Goal: Find specific page/section: Find specific page/section

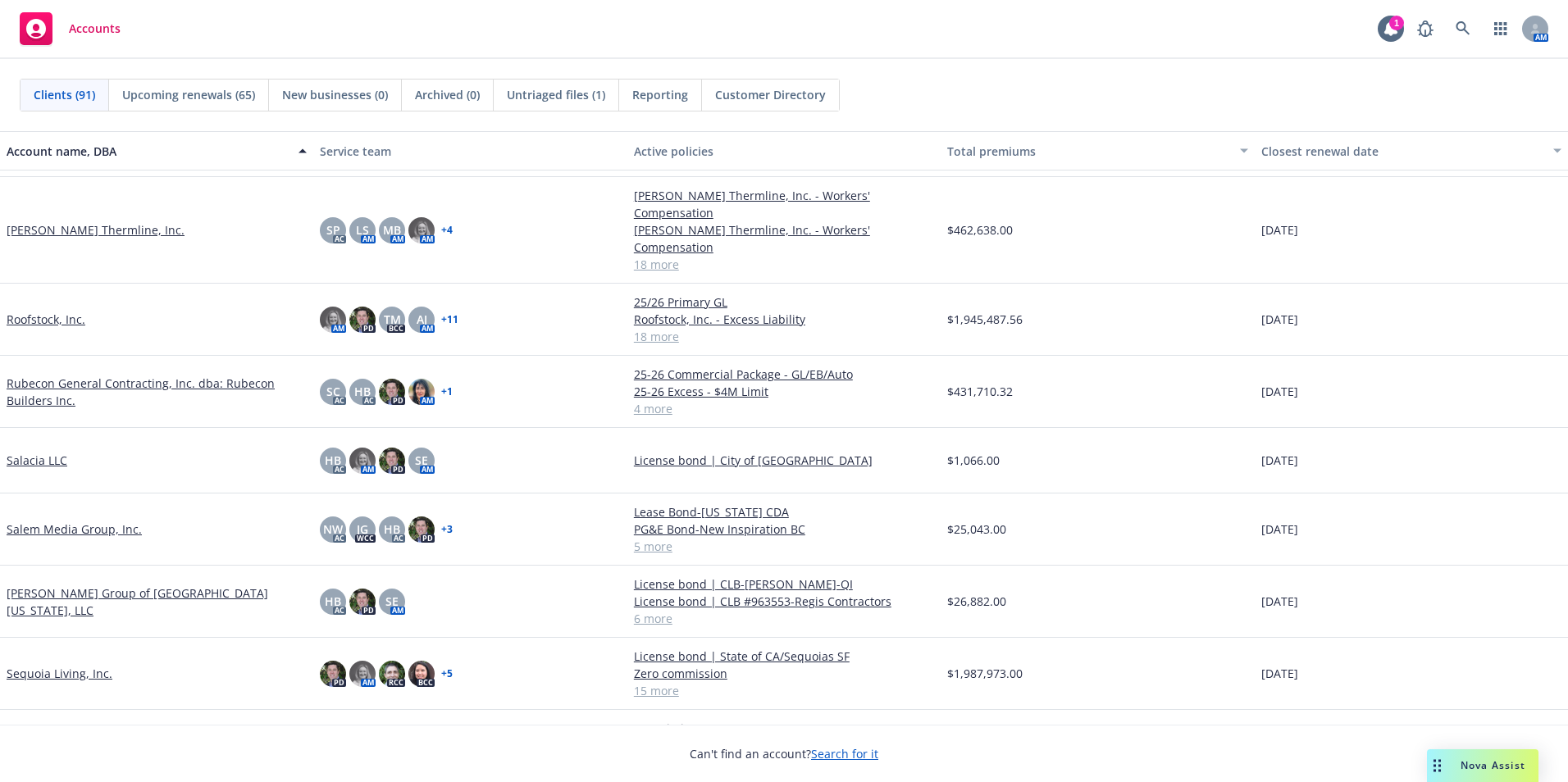
scroll to position [3935, 0]
click at [1464, 28] on icon at bounding box center [1464, 29] width 15 height 15
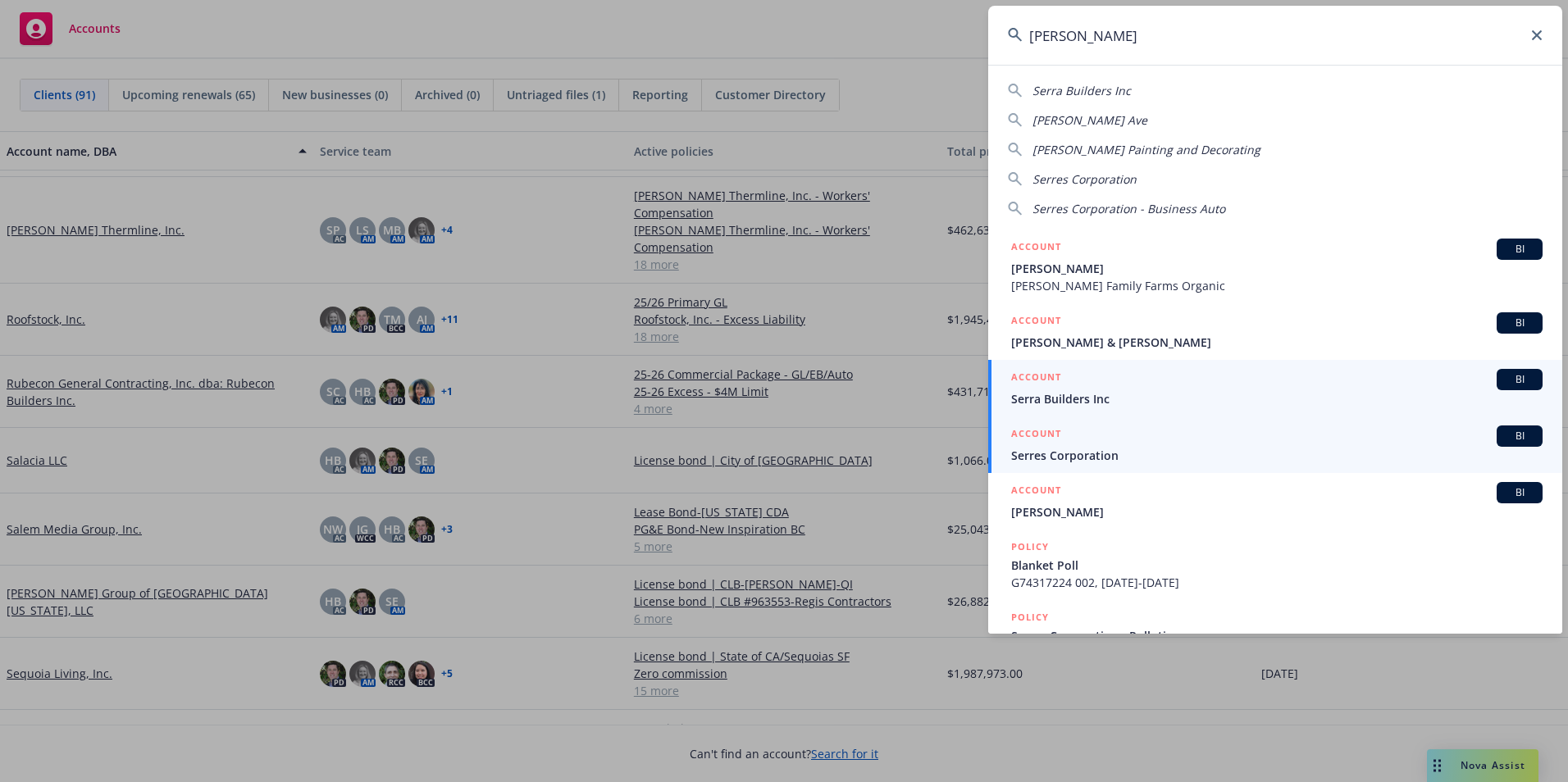
type input "[PERSON_NAME]"
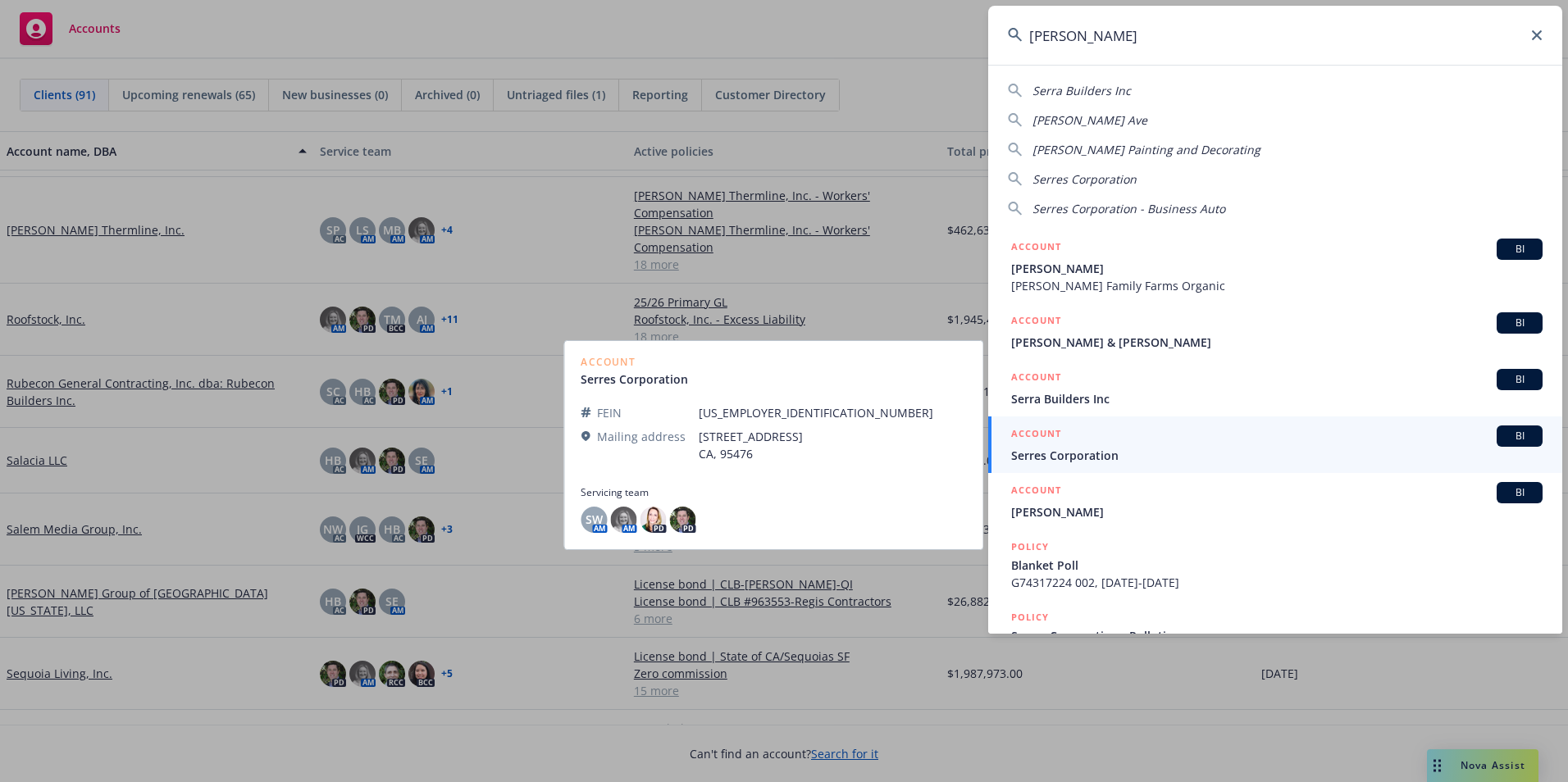
click at [1054, 460] on span "Serres Corporation" at bounding box center [1277, 455] width 532 height 18
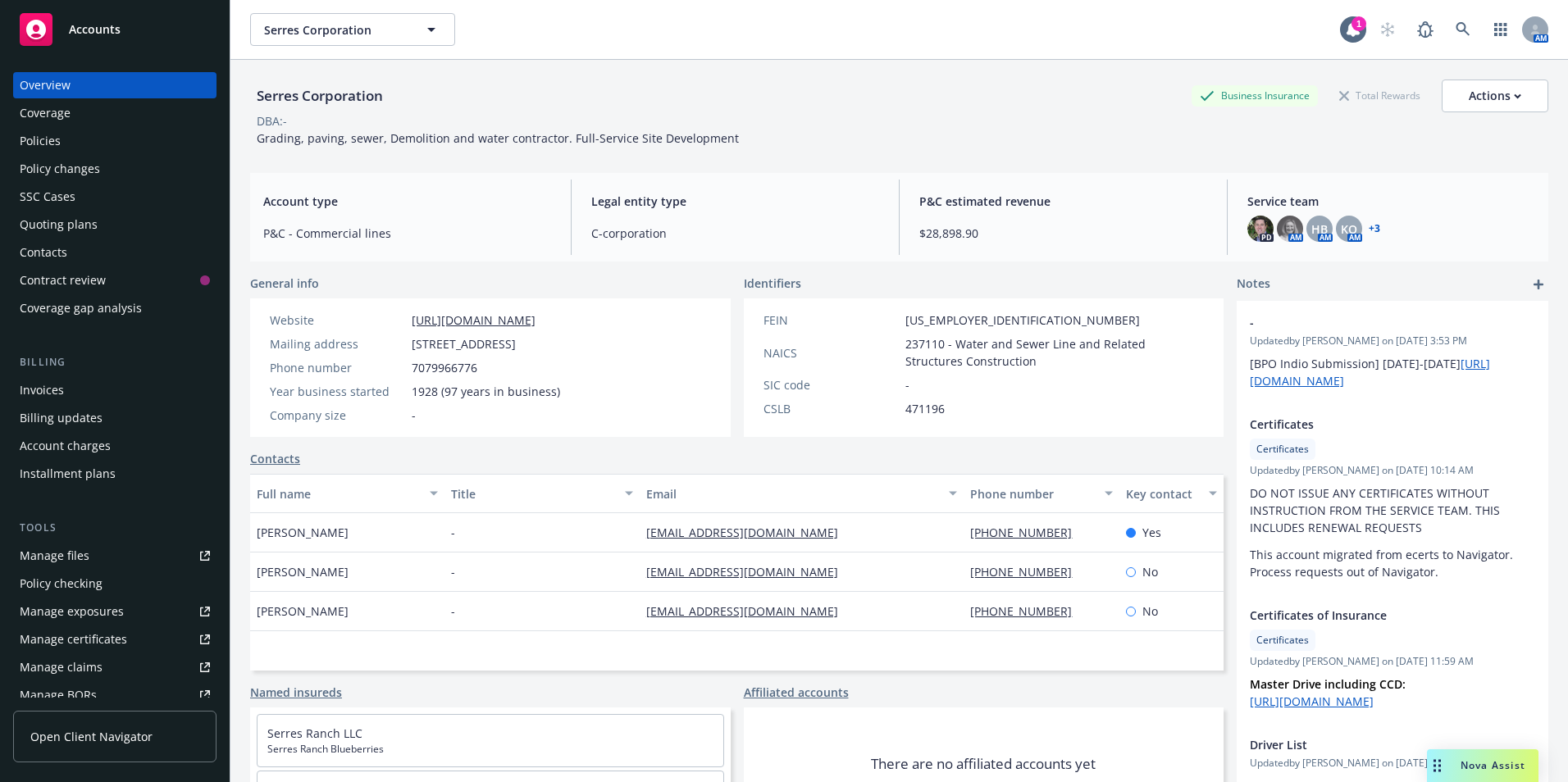
click at [31, 138] on div "Policies" at bounding box center [40, 140] width 41 height 26
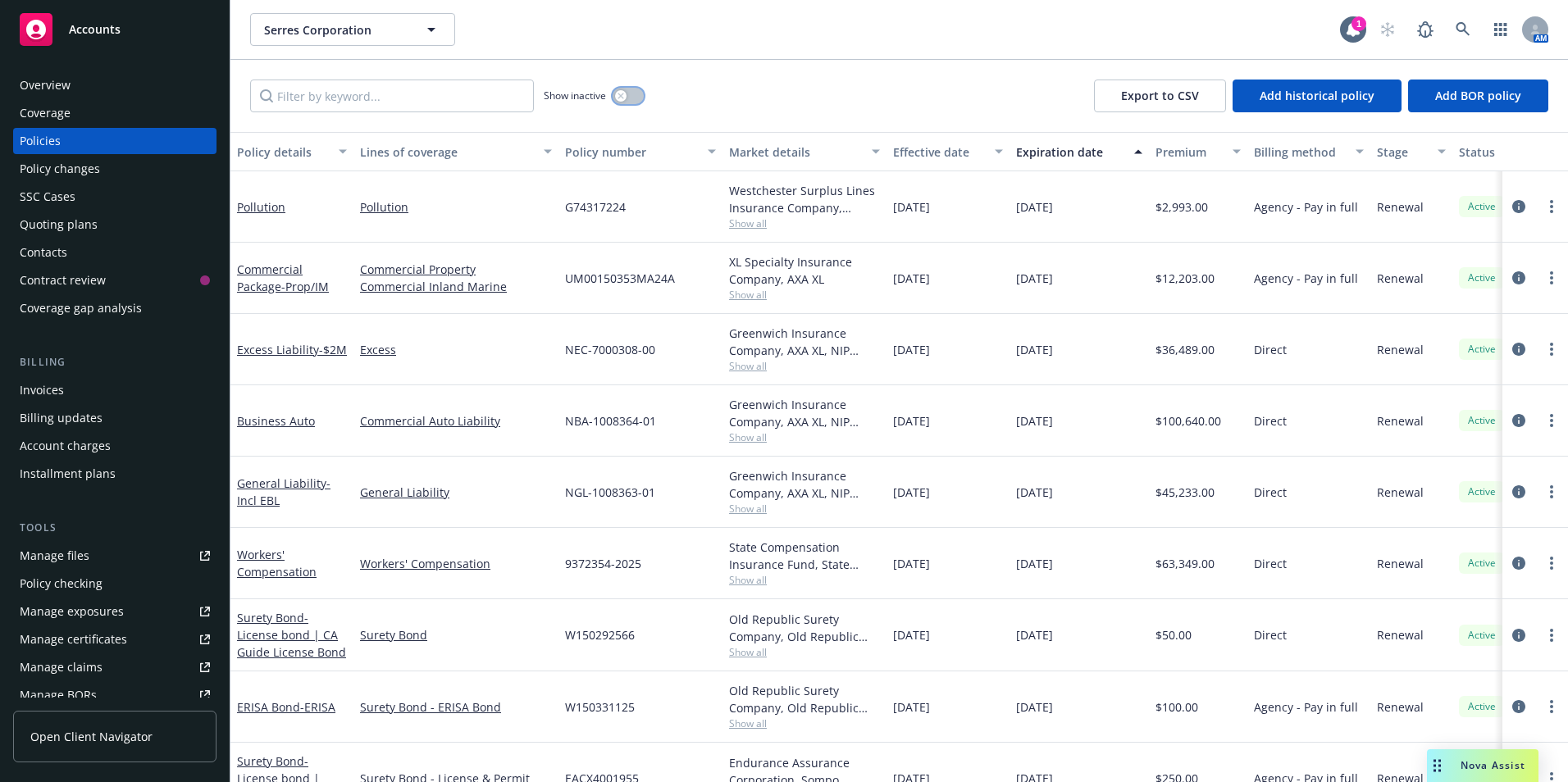
click at [633, 100] on button "button" at bounding box center [628, 96] width 31 height 17
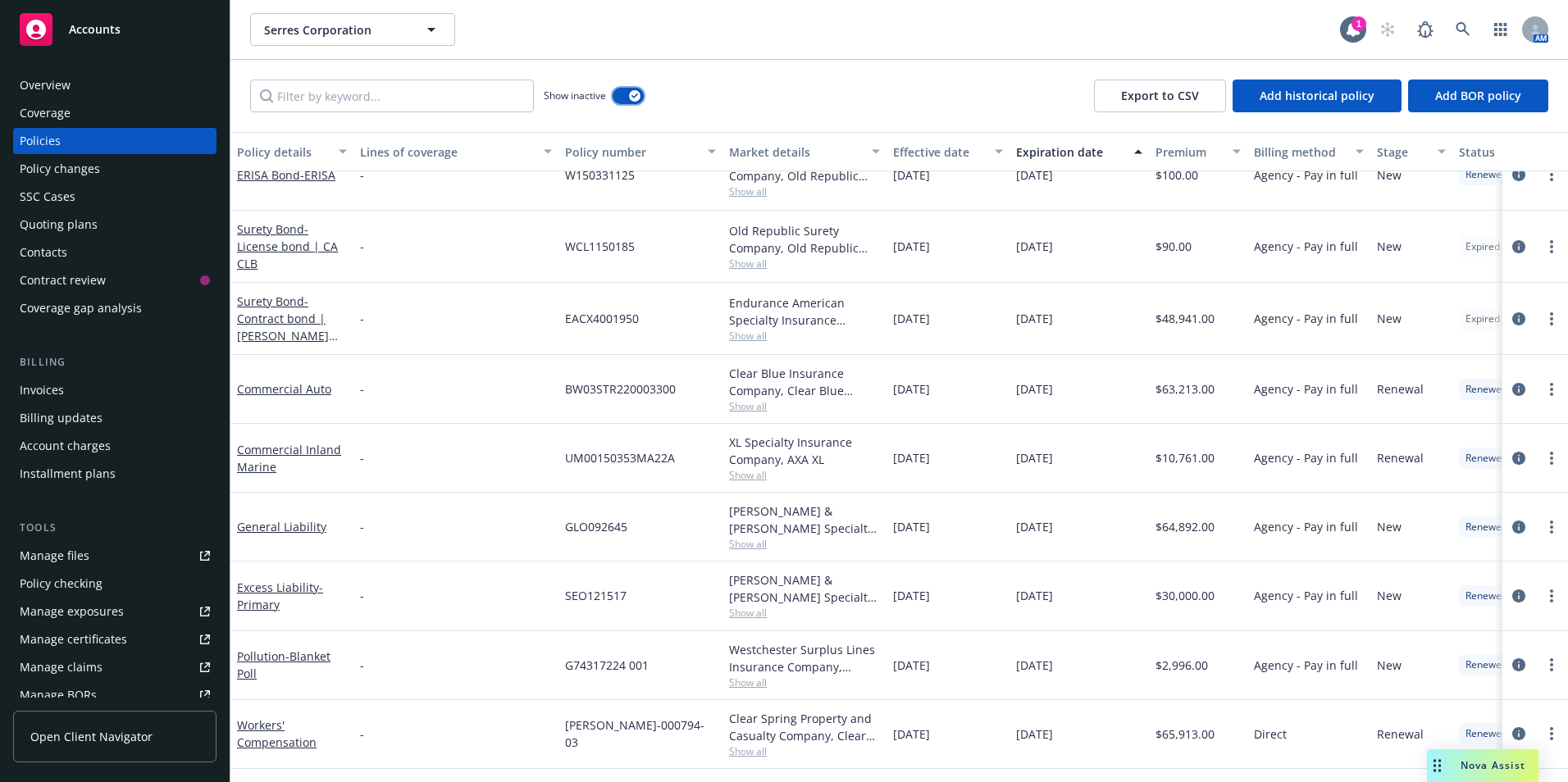
scroll to position [574, 0]
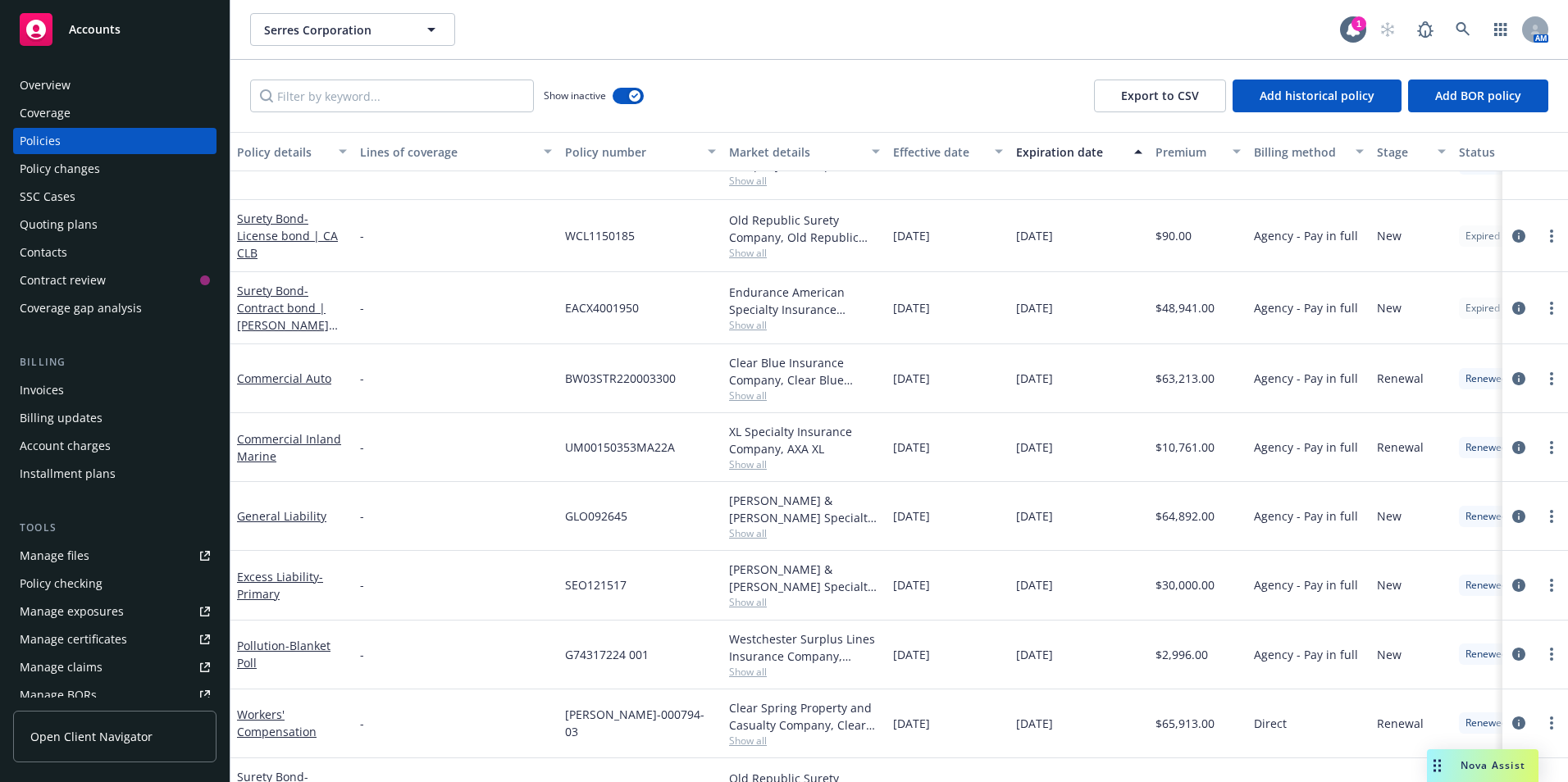
click at [36, 134] on div "Policies" at bounding box center [40, 140] width 41 height 26
